Goal: Check status: Check status

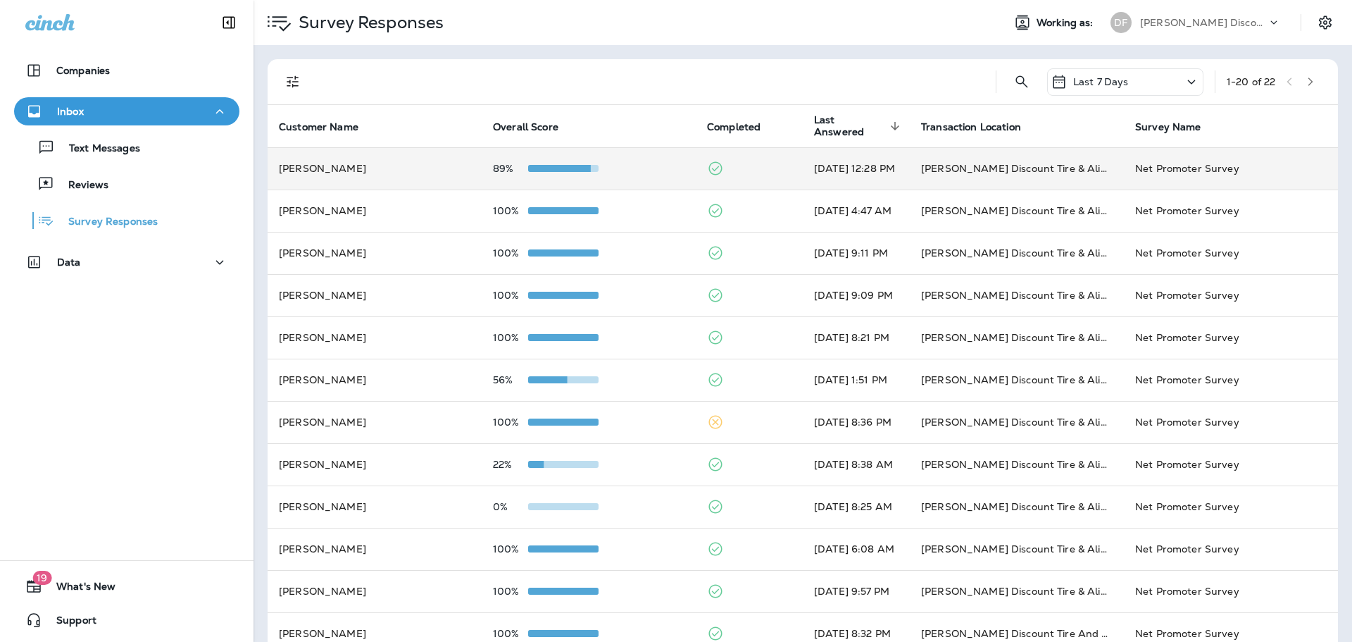
click at [570, 177] on td "89%" at bounding box center [589, 168] width 214 height 42
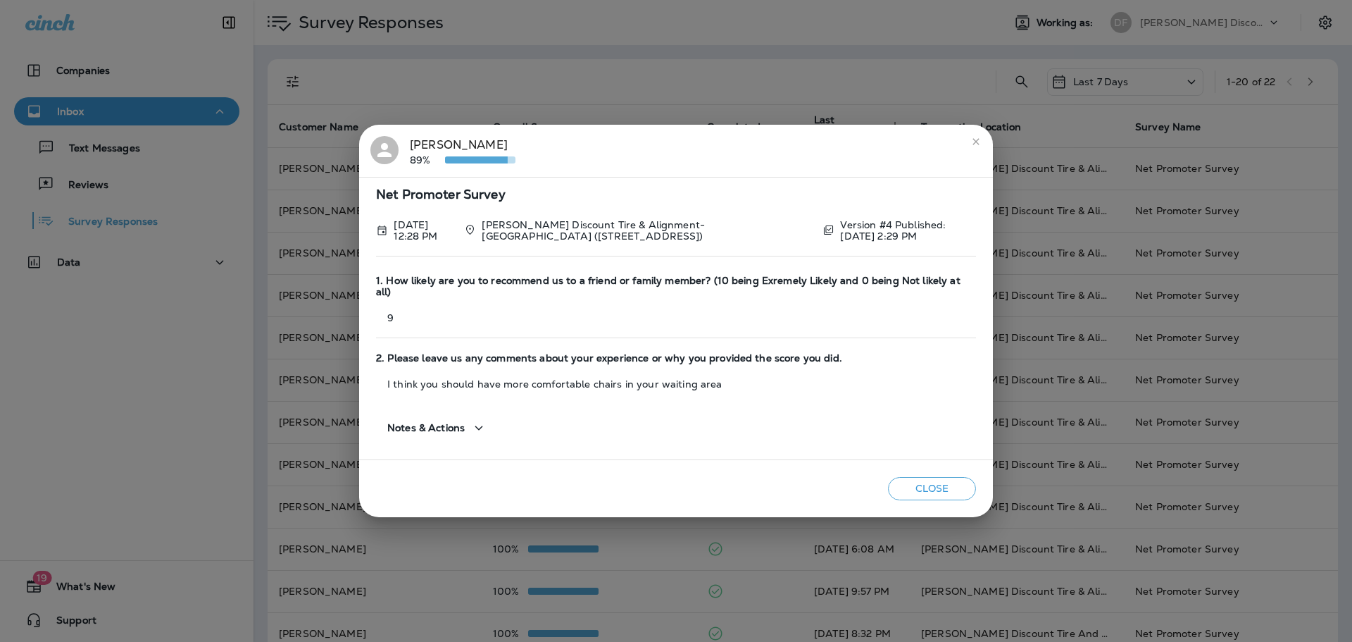
click at [911, 480] on button "Close" at bounding box center [932, 488] width 88 height 23
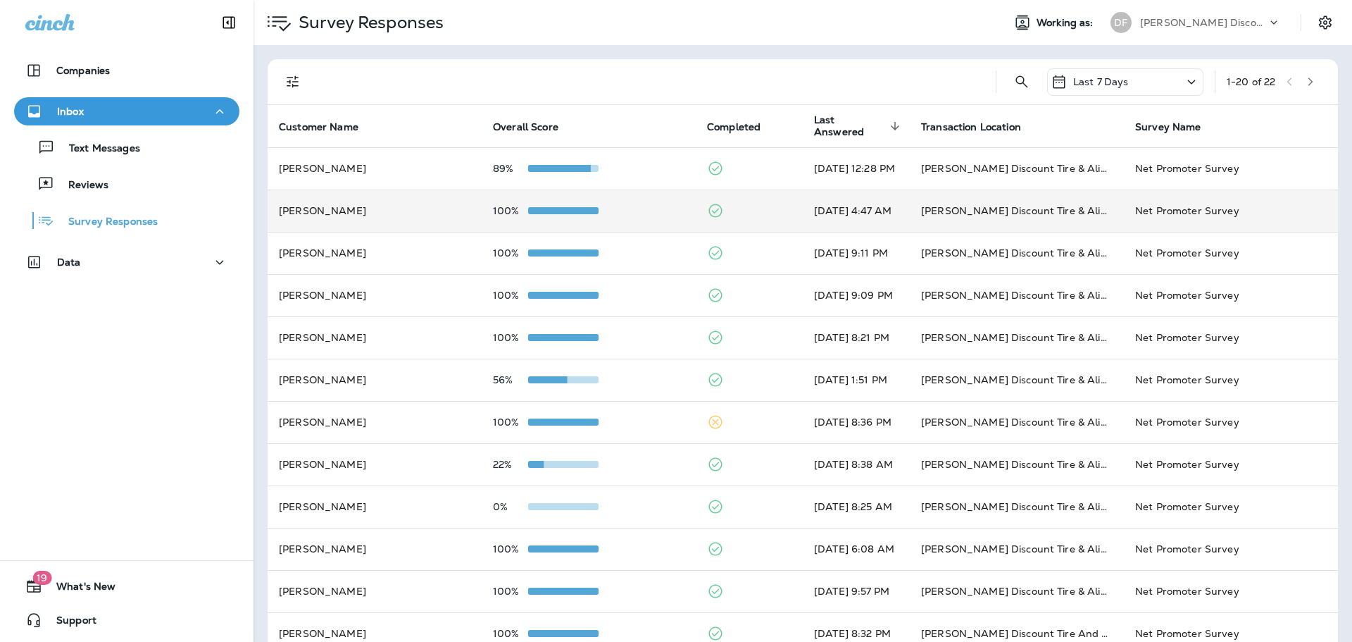
click at [534, 210] on span at bounding box center [563, 210] width 70 height 7
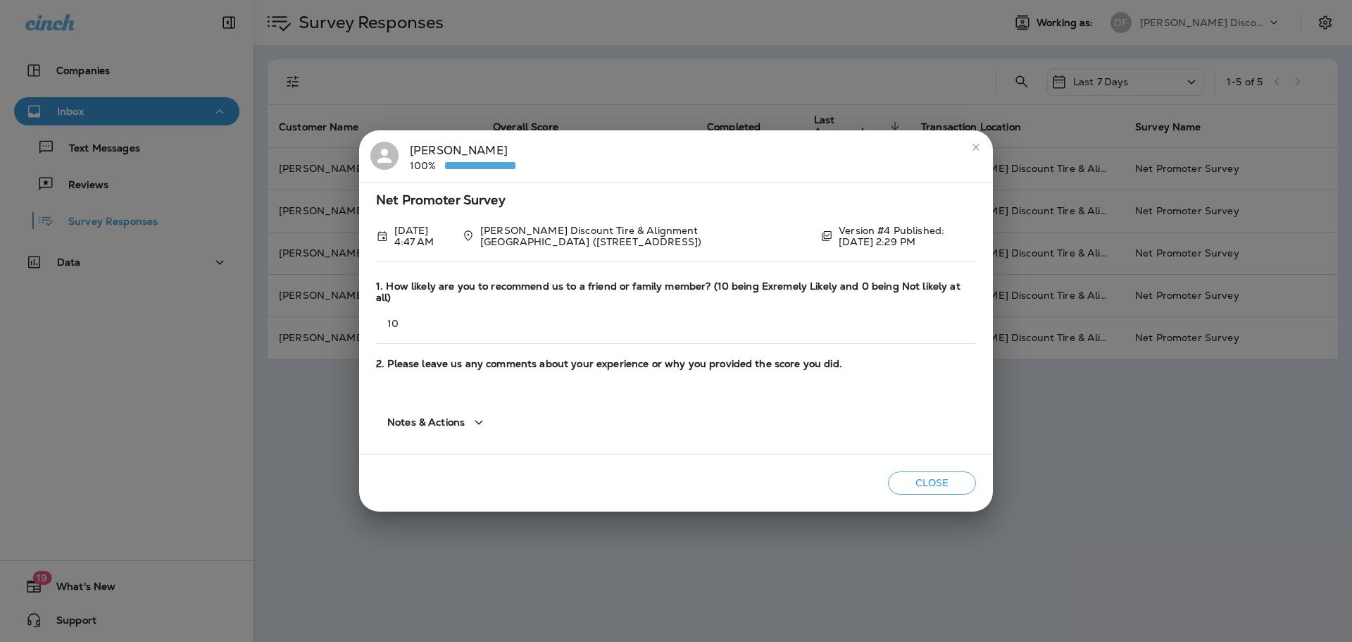
click at [951, 472] on button "Close" at bounding box center [932, 482] width 88 height 23
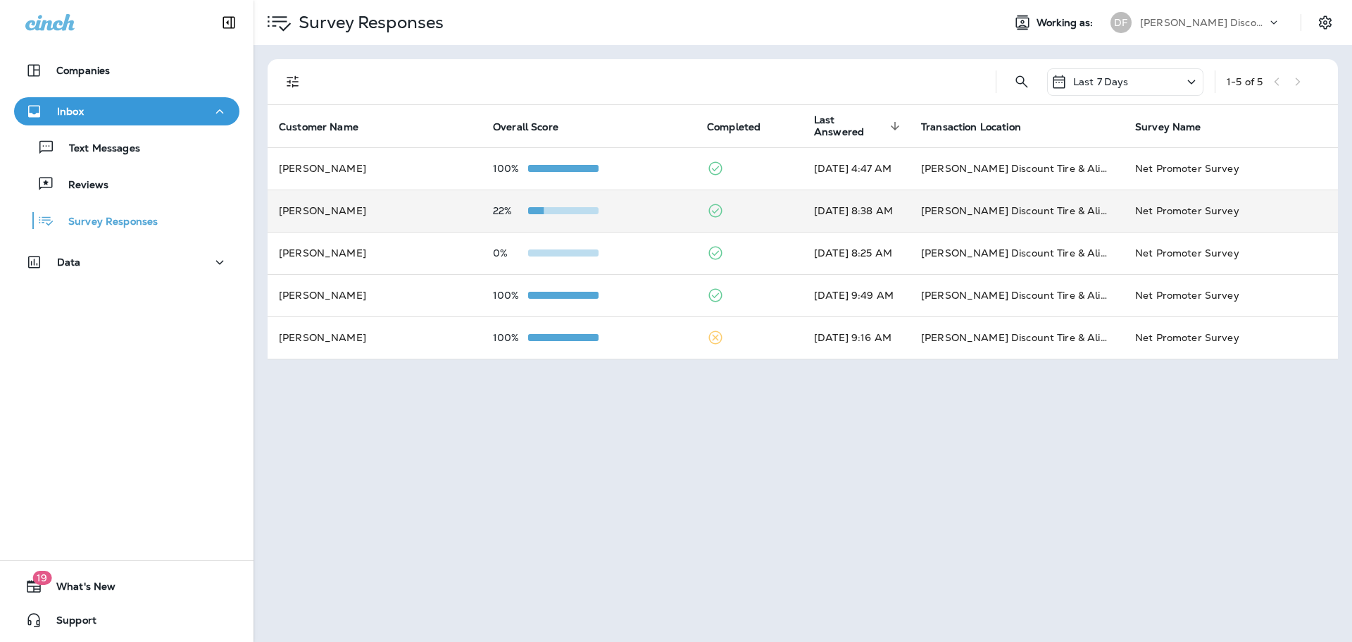
click at [554, 211] on span at bounding box center [563, 210] width 70 height 7
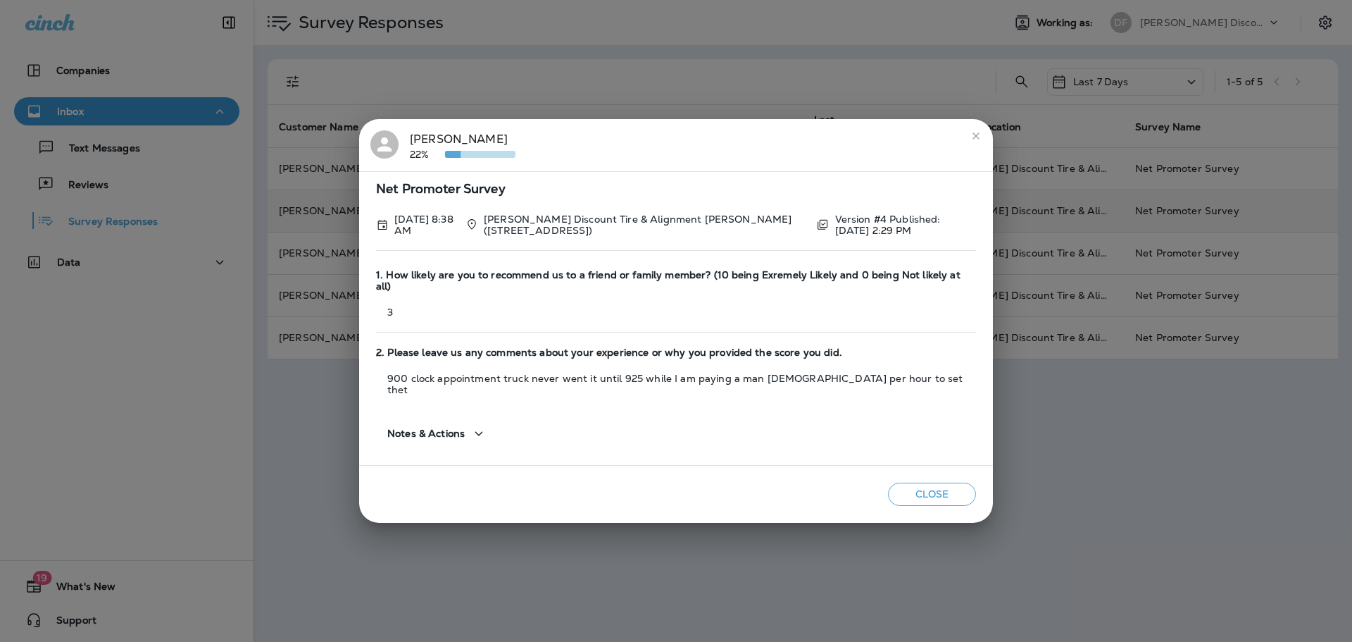
click at [913, 485] on button "Close" at bounding box center [932, 493] width 88 height 23
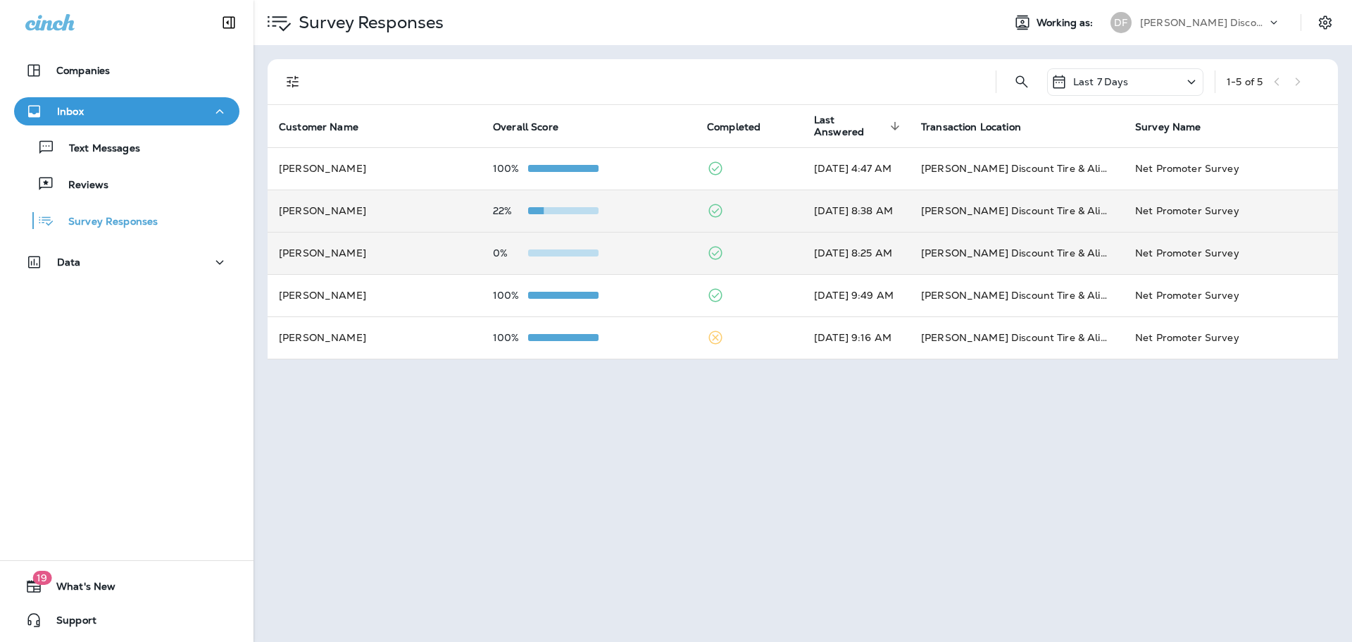
click at [556, 249] on span at bounding box center [563, 252] width 70 height 7
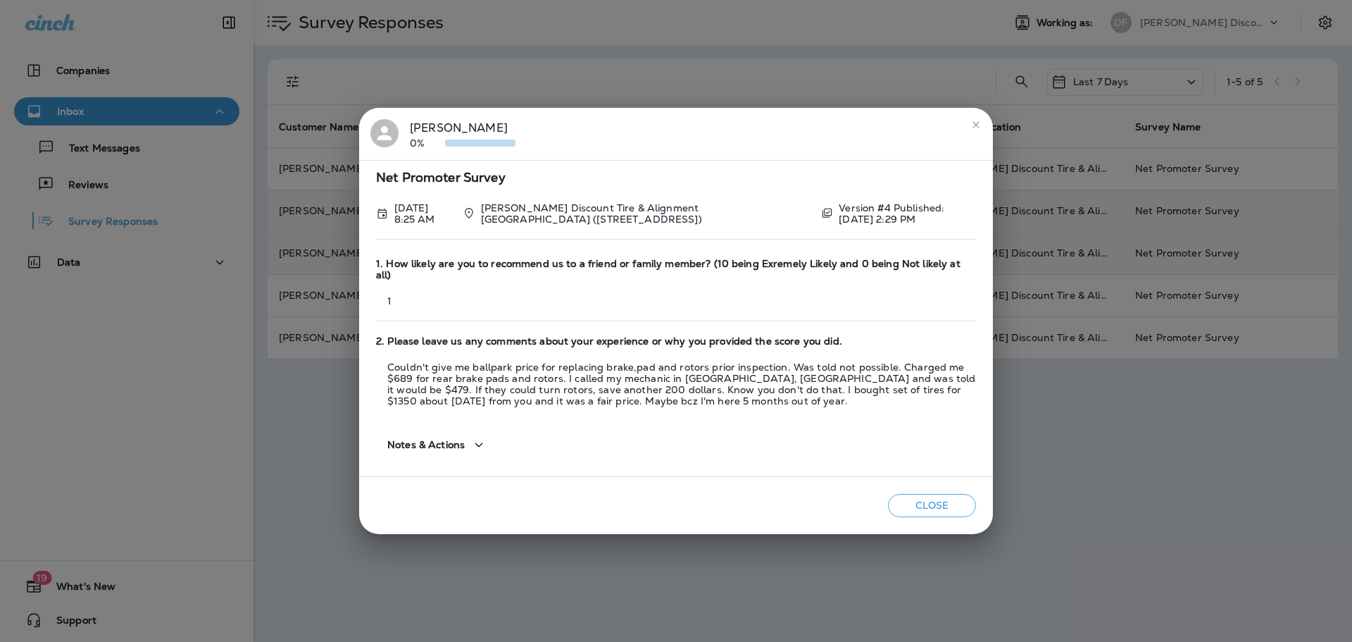
click at [940, 506] on button "Close" at bounding box center [932, 505] width 88 height 23
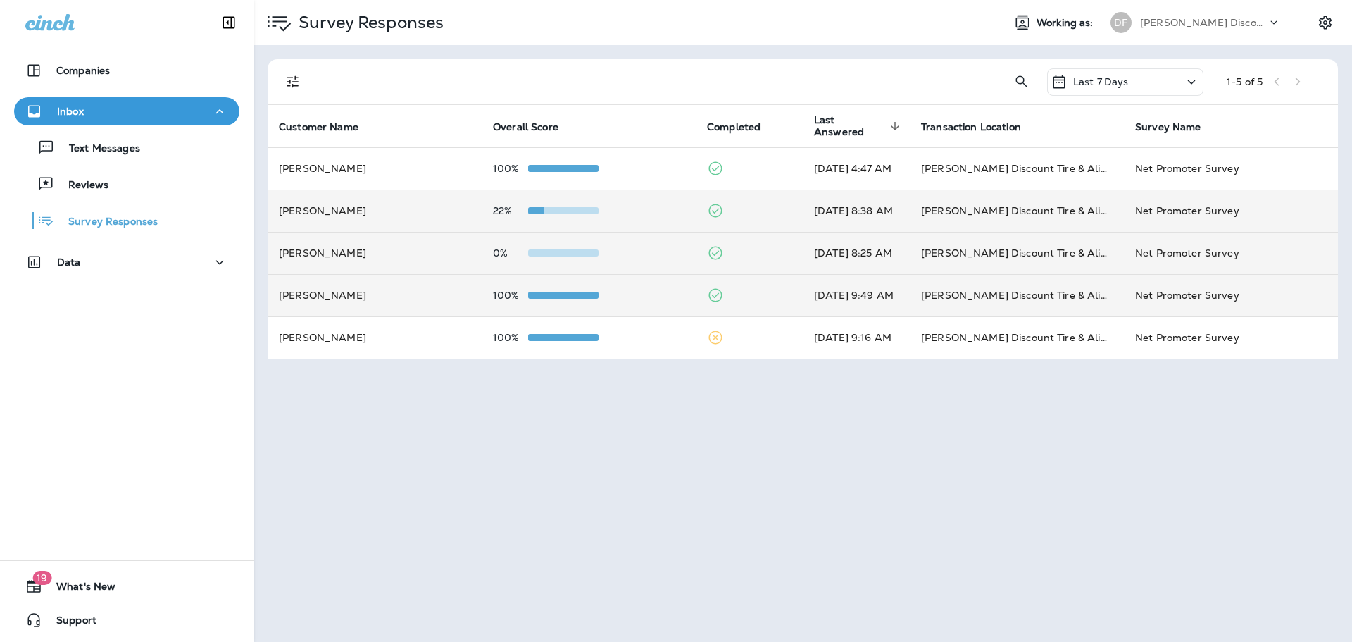
click at [567, 287] on td "100%" at bounding box center [589, 295] width 214 height 42
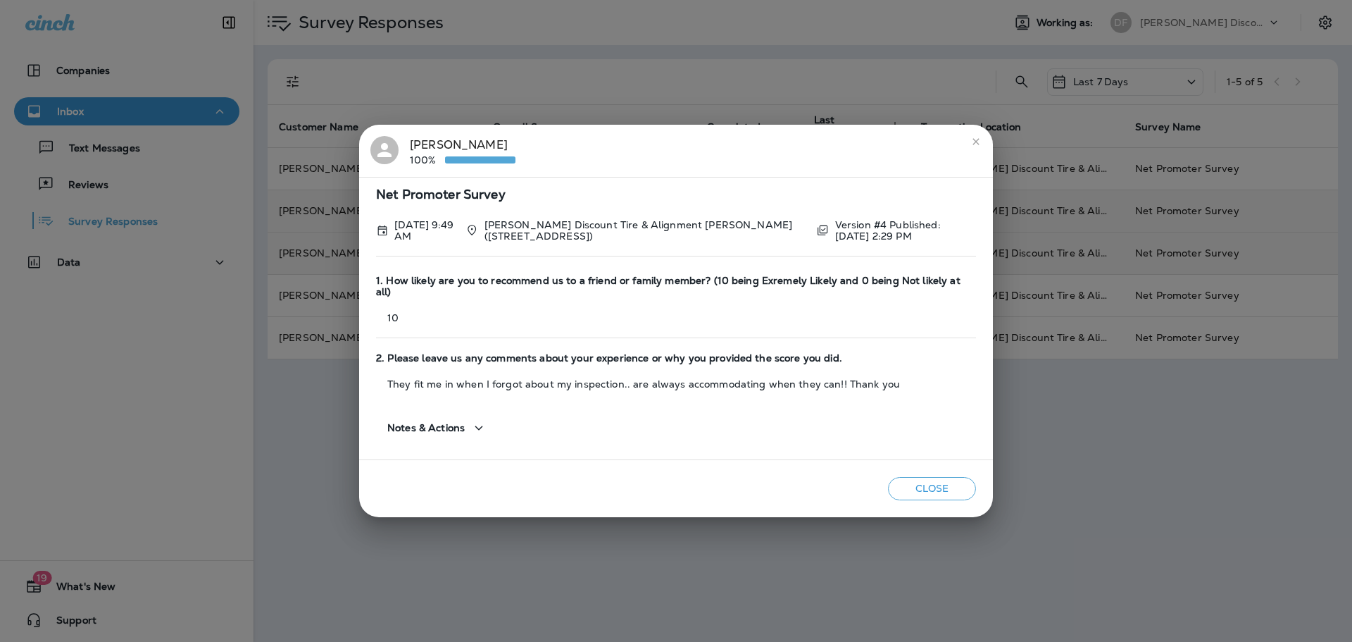
click at [958, 487] on button "Close" at bounding box center [932, 488] width 88 height 23
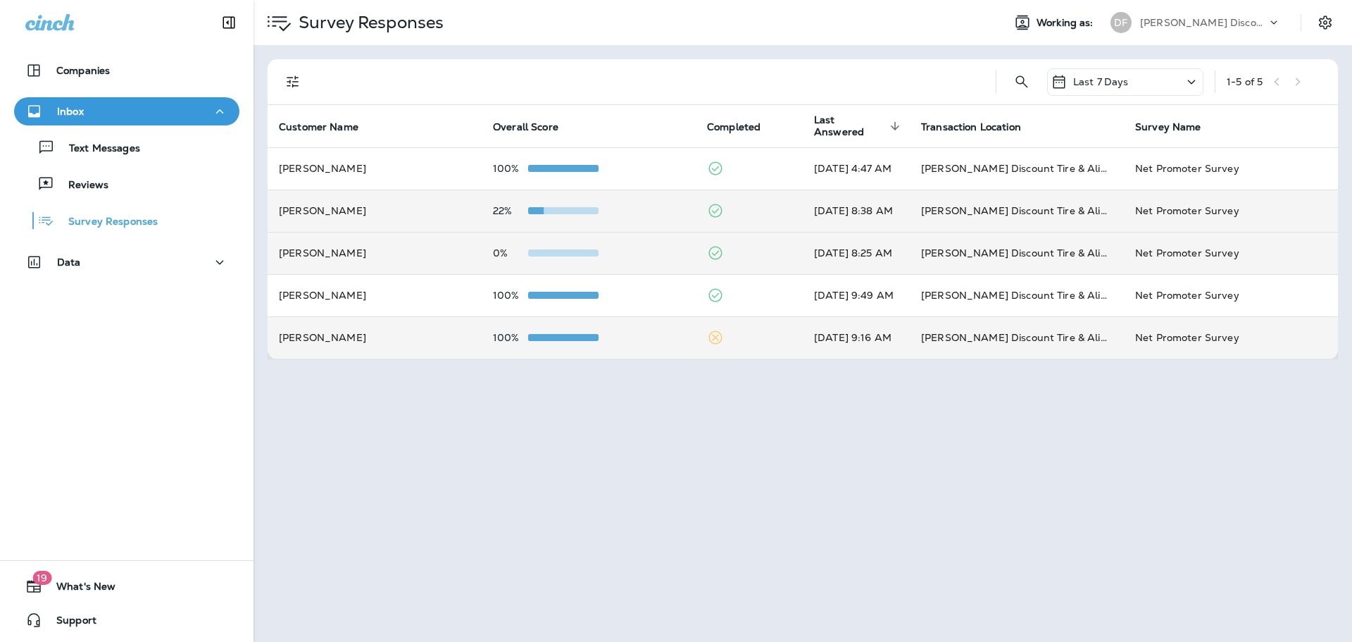
click at [546, 333] on div at bounding box center [563, 337] width 70 height 11
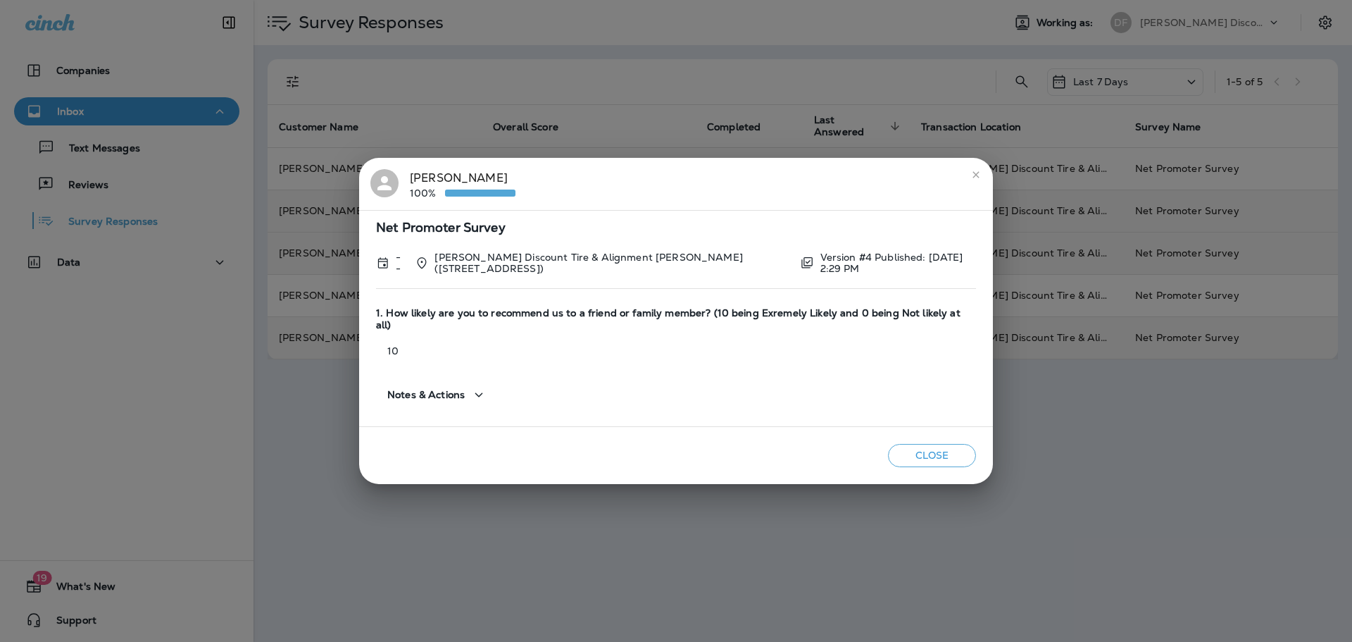
click at [932, 444] on button "Close" at bounding box center [932, 455] width 88 height 23
